Goal: Task Accomplishment & Management: Use online tool/utility

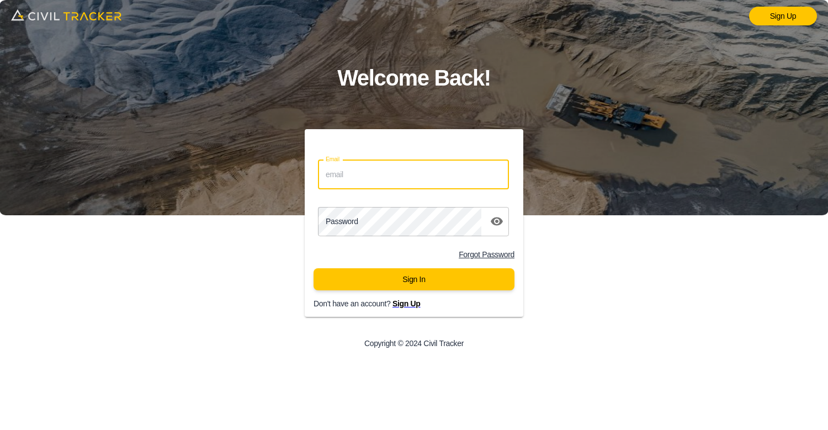
paste input "[EMAIL_ADDRESS][DOMAIN_NAME]"
type input "[EMAIL_ADDRESS][DOMAIN_NAME]"
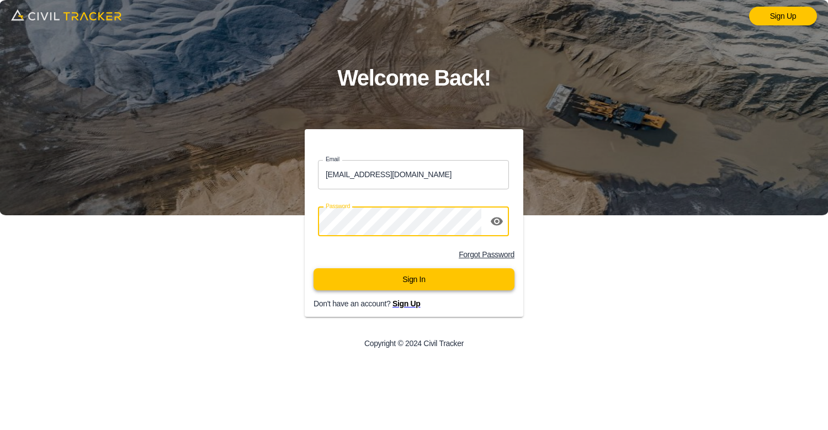
click at [398, 283] on button "Sign In" at bounding box center [414, 279] width 201 height 22
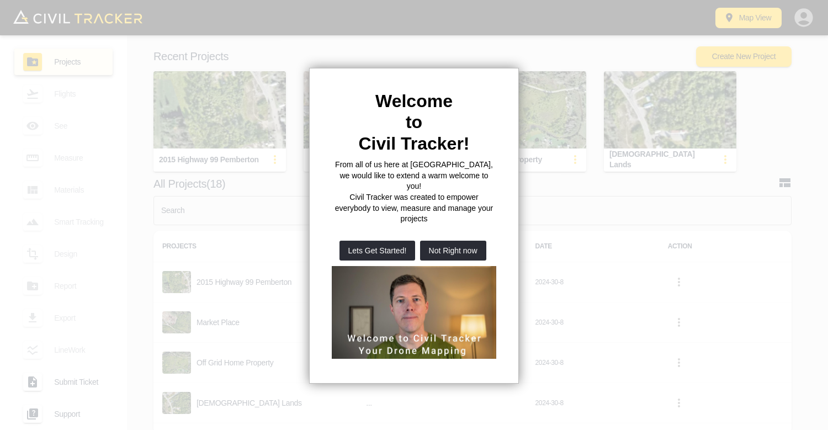
click at [447, 9] on div at bounding box center [414, 215] width 828 height 430
click at [456, 241] on button "Not Right now" at bounding box center [453, 251] width 66 height 20
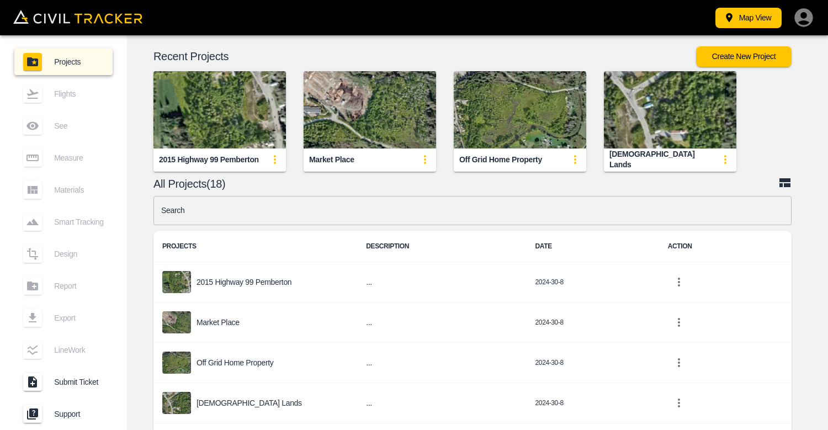
click at [233, 123] on img "button" at bounding box center [220, 109] width 133 height 77
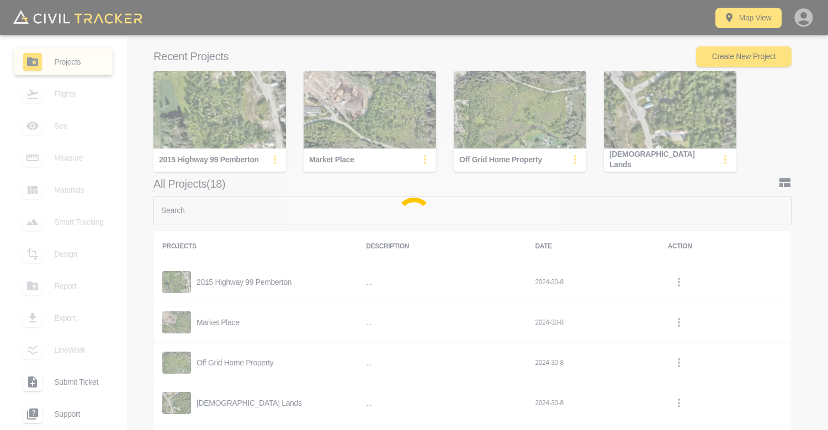
click at [233, 124] on div at bounding box center [414, 215] width 828 height 430
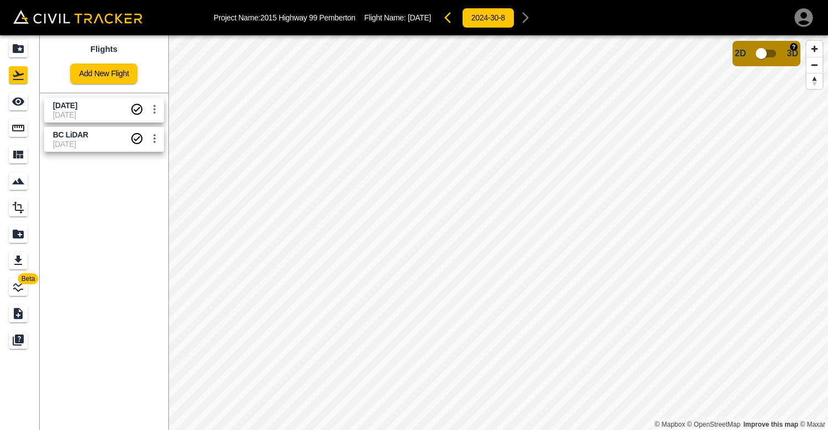
click at [774, 59] on input "checkbox" at bounding box center [761, 53] width 63 height 21
click at [781, 48] on input "checkbox" at bounding box center [794, 50] width 63 height 21
click at [151, 107] on icon "settings" at bounding box center [154, 109] width 13 height 13
click at [353, 108] on div at bounding box center [414, 215] width 828 height 430
click at [77, 106] on span "Aug 17, 2024" at bounding box center [65, 105] width 24 height 9
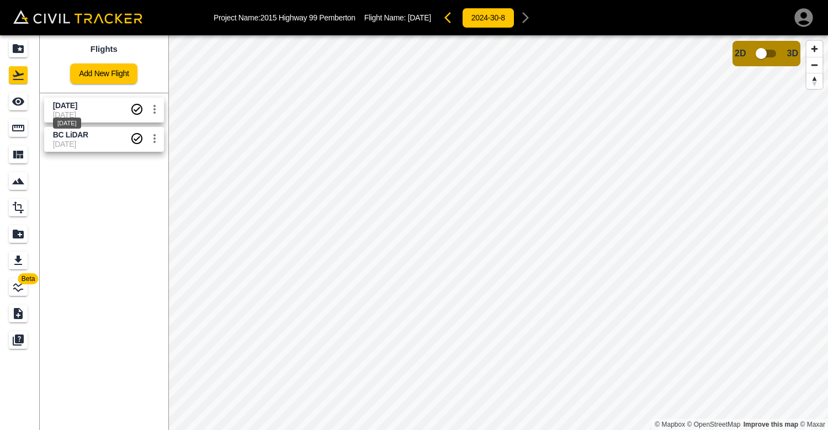
click at [77, 102] on span "Aug 17, 2024" at bounding box center [65, 105] width 24 height 9
click at [134, 110] on icon "Completed" at bounding box center [136, 109] width 11 height 11
click at [109, 138] on span "BC LiDAR" at bounding box center [91, 135] width 77 height 10
click at [77, 105] on span "Aug 17, 2024" at bounding box center [65, 105] width 24 height 9
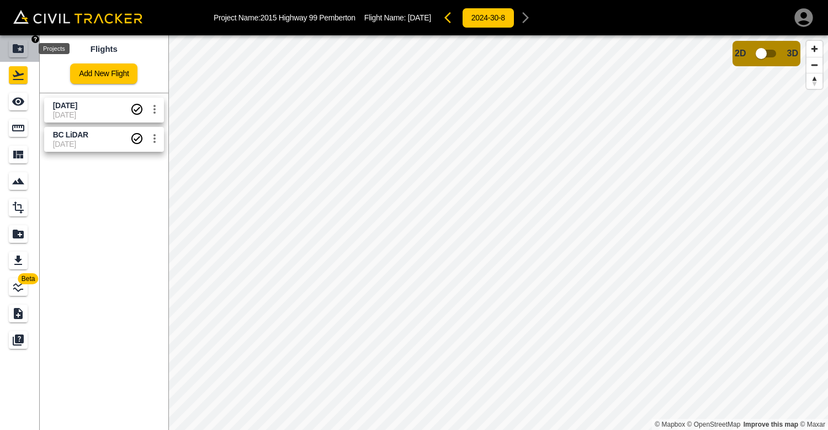
click at [12, 56] on div "Projects" at bounding box center [18, 49] width 19 height 18
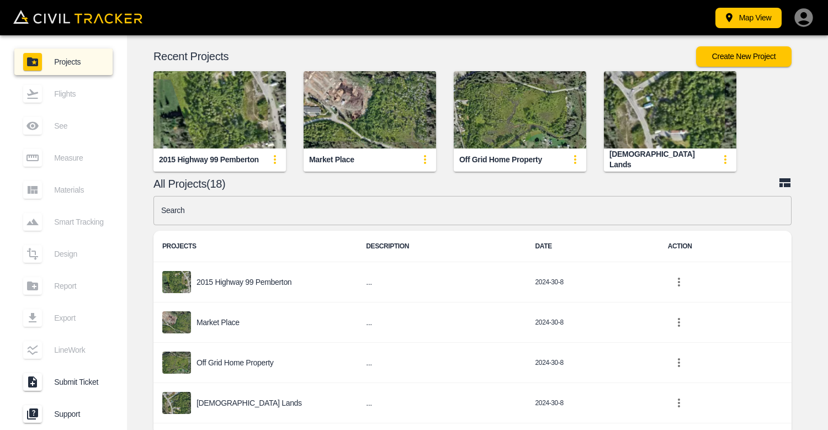
click at [220, 122] on img "button" at bounding box center [220, 109] width 133 height 77
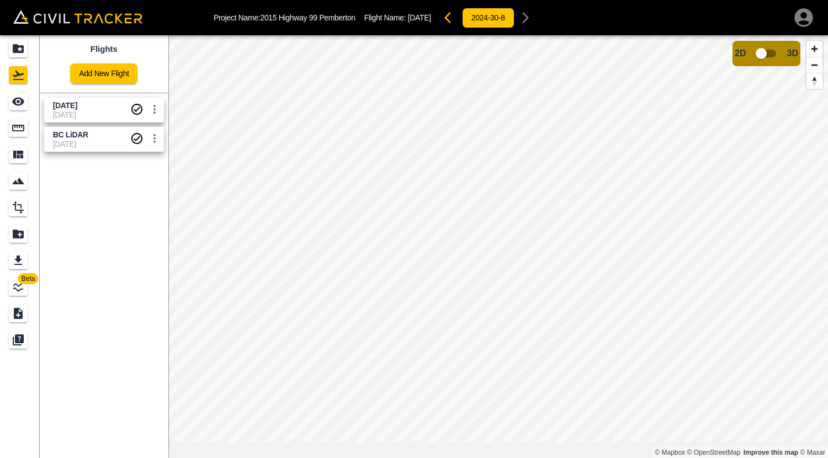
click at [195, 19] on div "Project Name: 2015 Highway 99 Pemberton Flight Name: Aug 17, 2024 2024-30-8" at bounding box center [414, 18] width 802 height 22
